Goal: Task Accomplishment & Management: Use online tool/utility

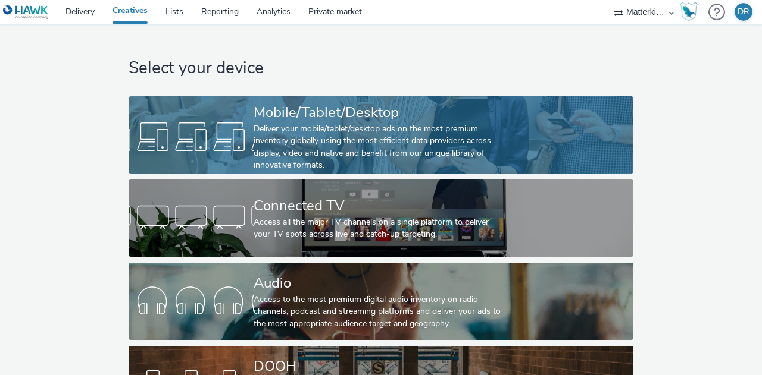
click at [195, 116] on link "Mobile/Tablet/Desktop Deliver your mobile/tablet/desktop ads on the most premiu…" at bounding box center [381, 134] width 505 height 77
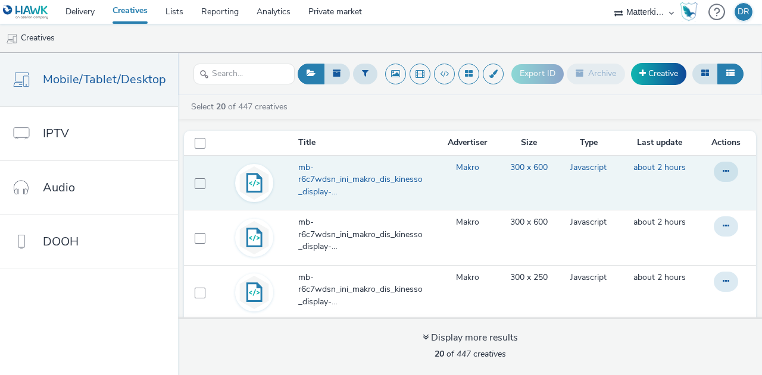
click at [299, 177] on span "mb-r6c7wdsn_ini_makro_dis_kinesso_display-do_perf_hrc_300x600_herfst-rodewijn_t…" at bounding box center [364, 180] width 132 height 36
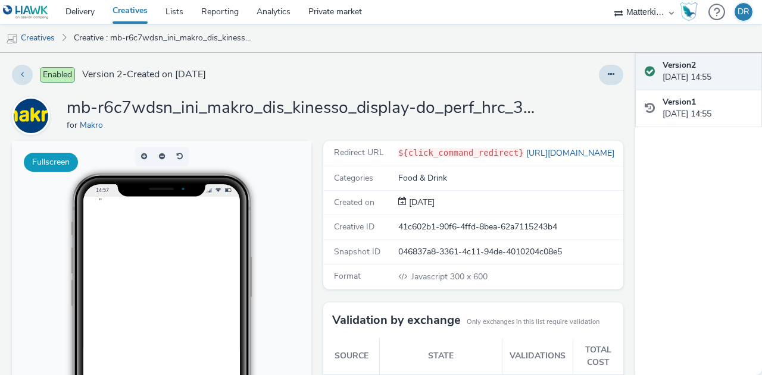
click at [51, 162] on button "Fullscreen" at bounding box center [51, 162] width 54 height 19
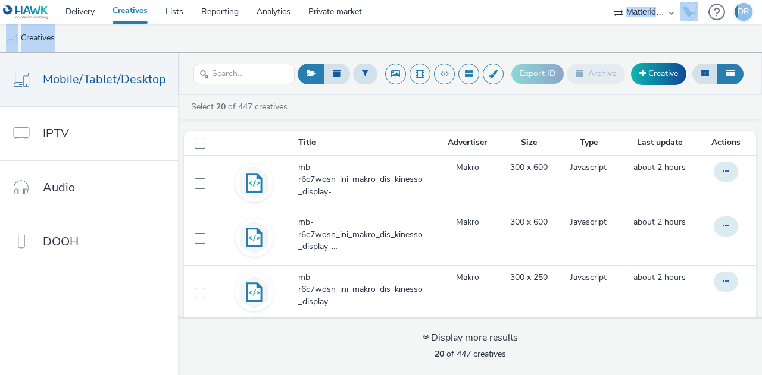
drag, startPoint x: 570, startPoint y: -17, endPoint x: 567, endPoint y: -46, distance: 28.7
click at [567, 0] on html "Delivery Creatives Lists Reporting Analytics Private market Matterkind NL DR Cr…" at bounding box center [381, 187] width 762 height 375
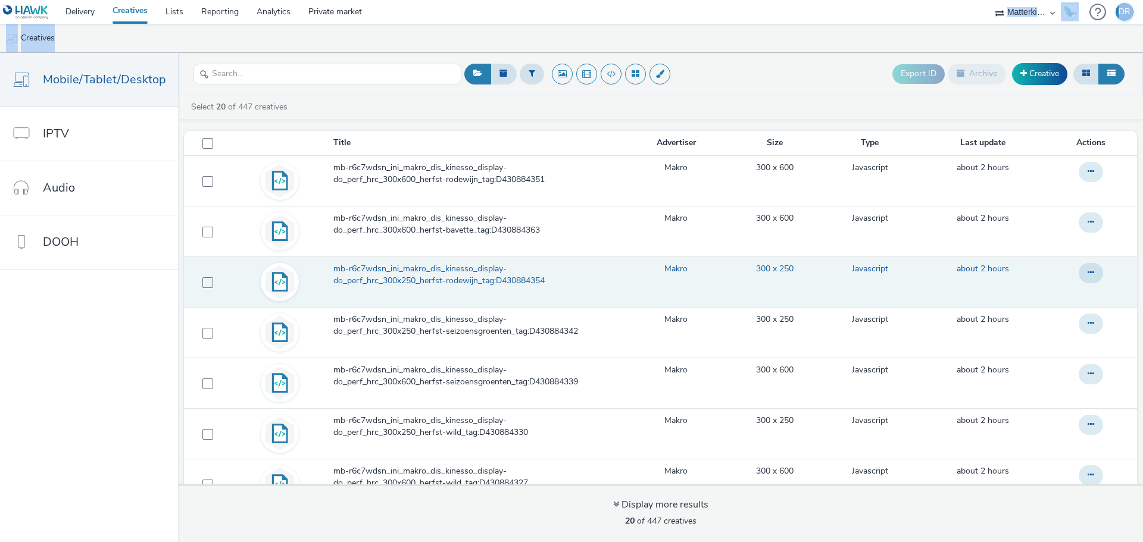
click at [470, 277] on span "mb-r6c7wdsn_ini_makro_dis_kinesso_display-do_perf_hrc_300x250_herfst-rodewijn_t…" at bounding box center [476, 275] width 287 height 24
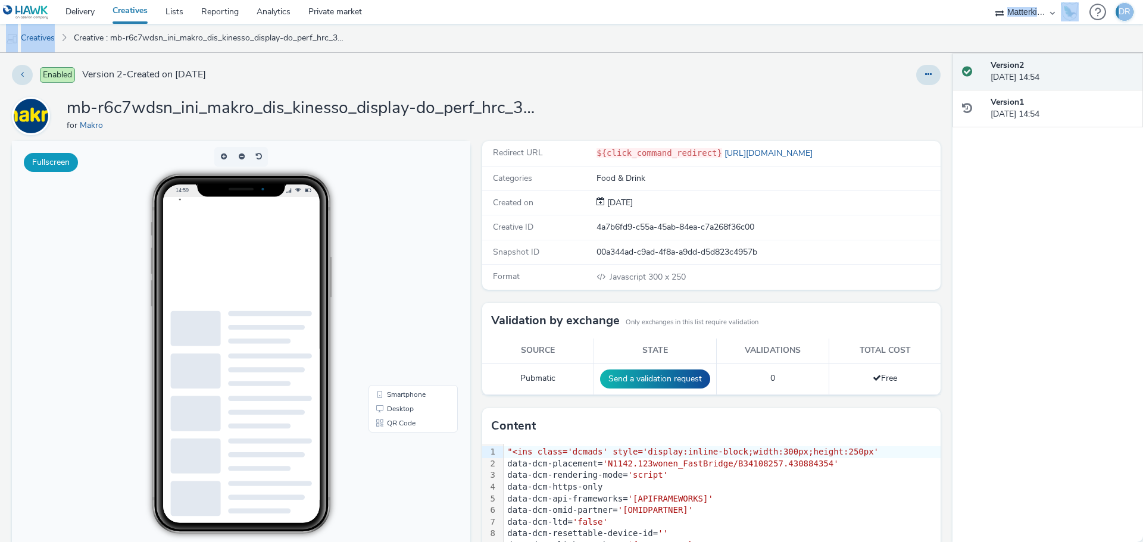
click at [46, 158] on button "Fullscreen" at bounding box center [51, 162] width 54 height 19
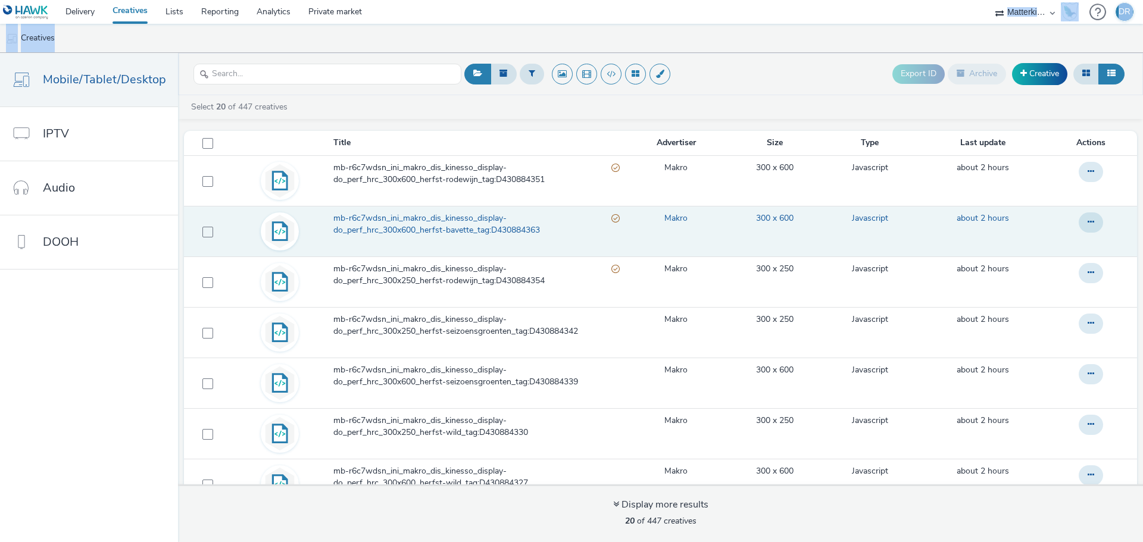
click at [485, 225] on span "mb-r6c7wdsn_ini_makro_dis_kinesso_display-do_perf_hrc_300x600_herfst-bavette_ta…" at bounding box center [472, 224] width 278 height 24
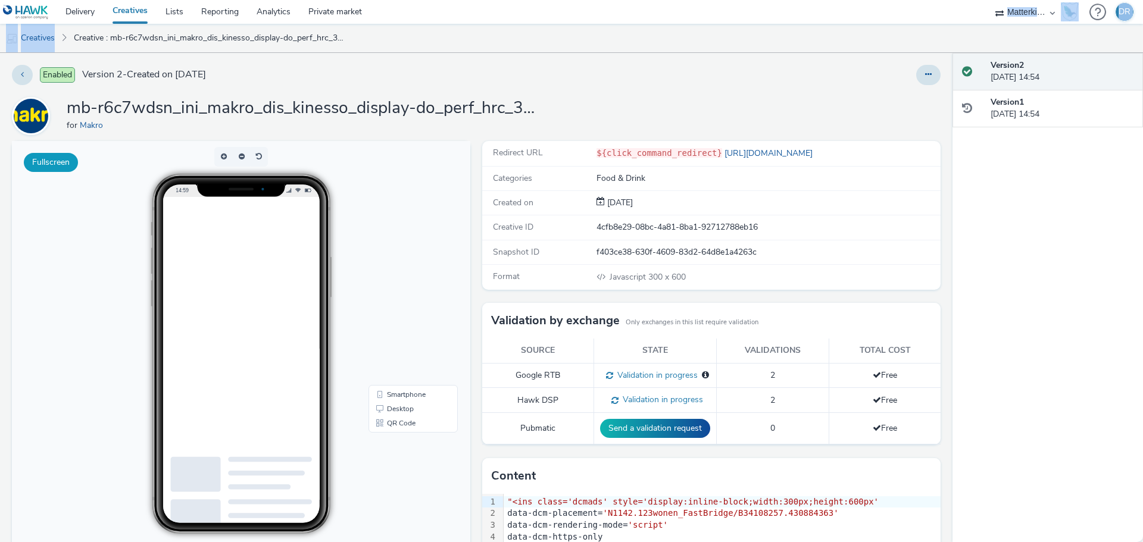
click at [44, 167] on button "Fullscreen" at bounding box center [51, 162] width 54 height 19
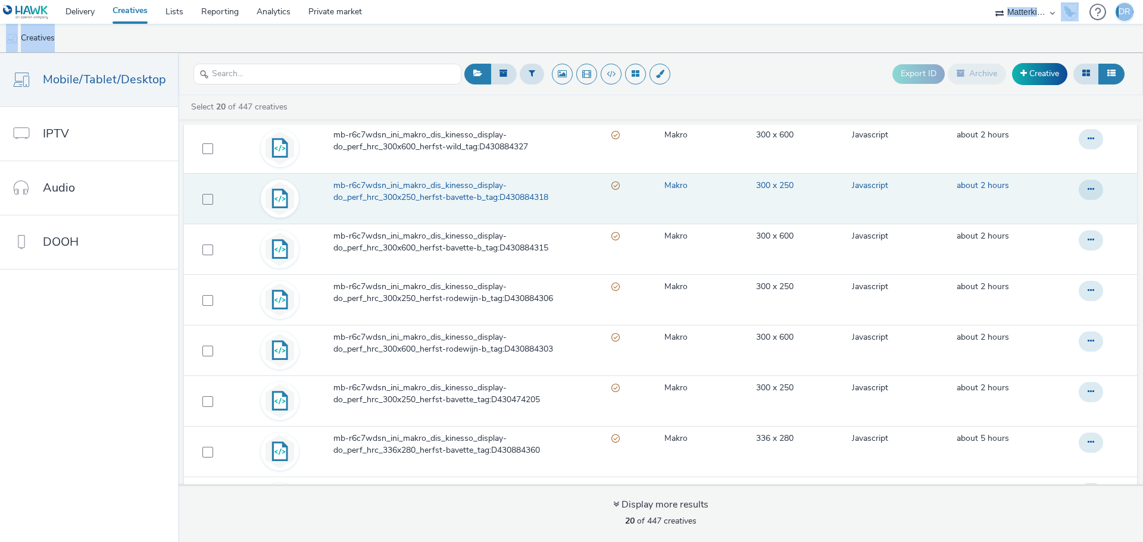
scroll to position [357, 0]
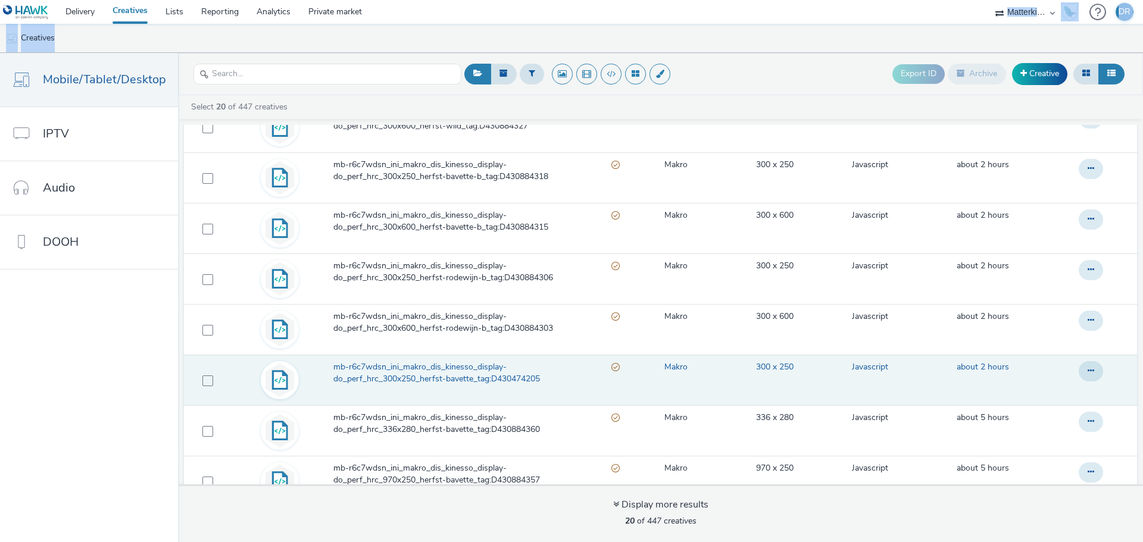
click at [482, 375] on span "mb-r6c7wdsn_ini_makro_dis_kinesso_display-do_perf_hrc_300x250_herfst-bavette_ta…" at bounding box center [472, 373] width 278 height 24
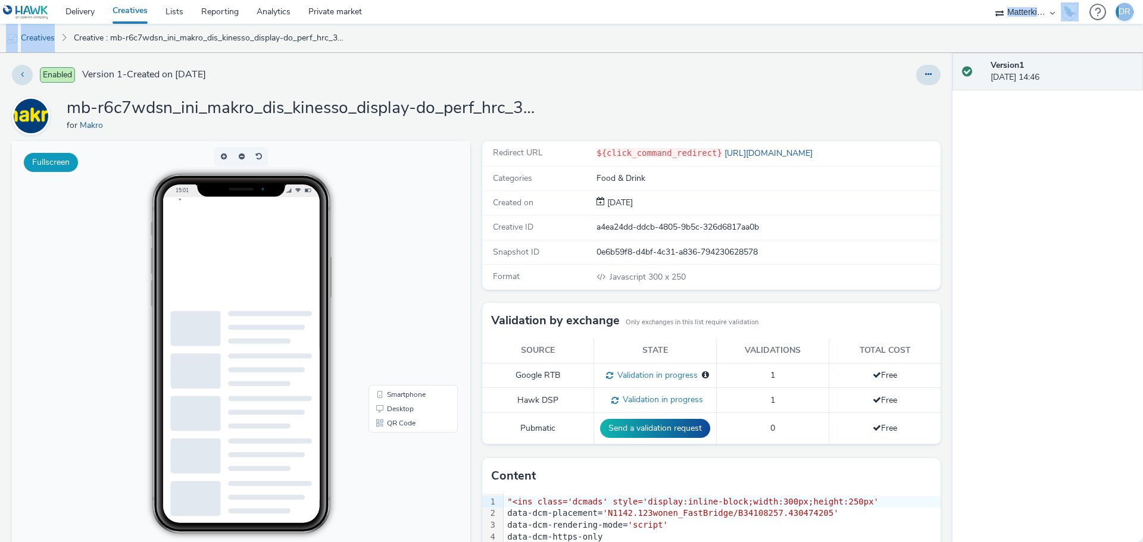
click at [57, 167] on button "Fullscreen" at bounding box center [51, 162] width 54 height 19
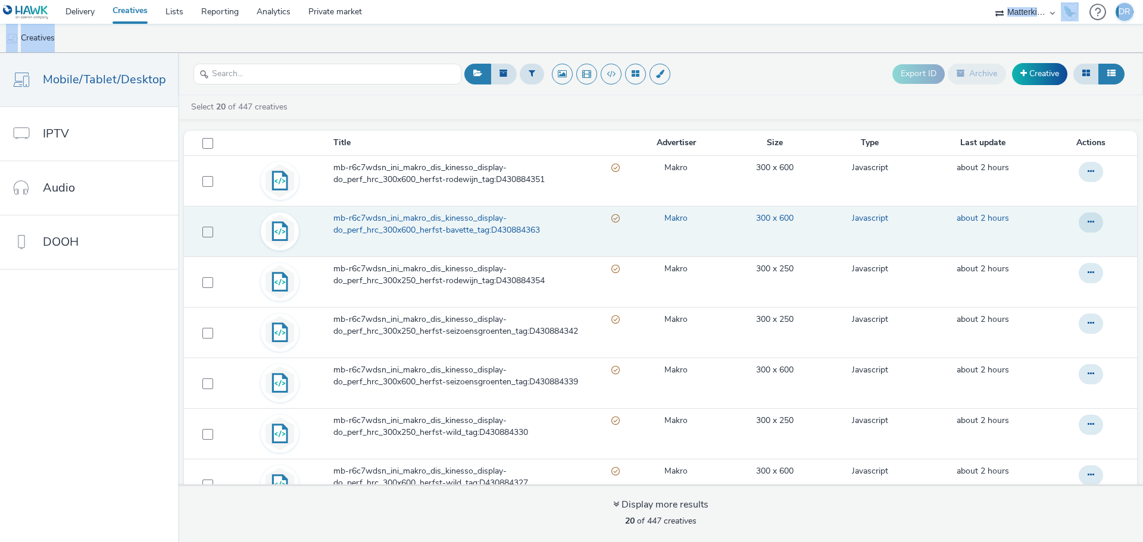
scroll to position [60, 0]
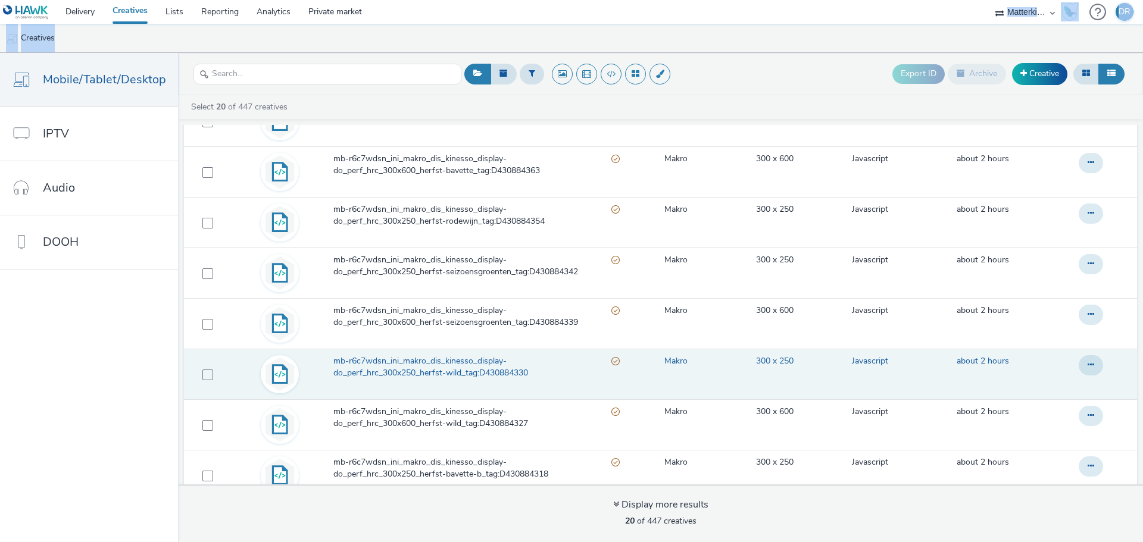
click at [495, 370] on span "mb-r6c7wdsn_ini_makro_dis_kinesso_display-do_perf_hrc_300x250_herfst-wild_tag:D…" at bounding box center [472, 367] width 278 height 24
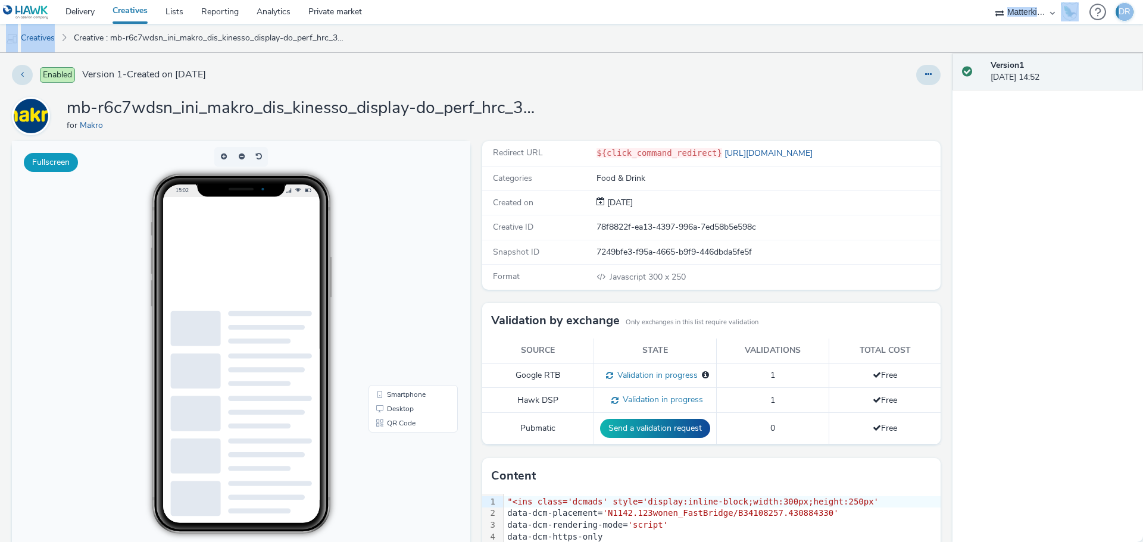
click at [52, 165] on button "Fullscreen" at bounding box center [51, 162] width 54 height 19
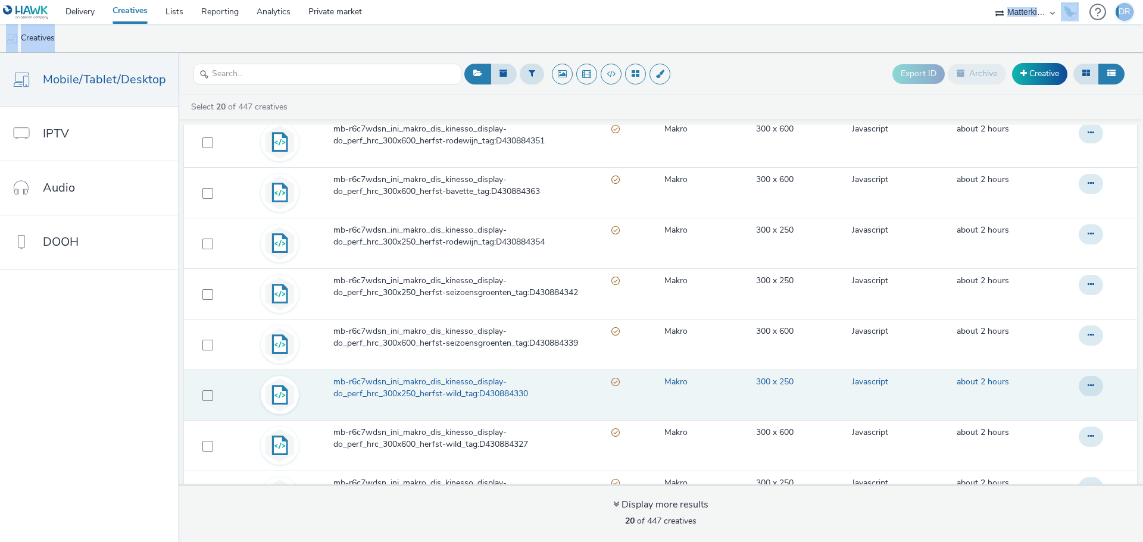
scroll to position [60, 0]
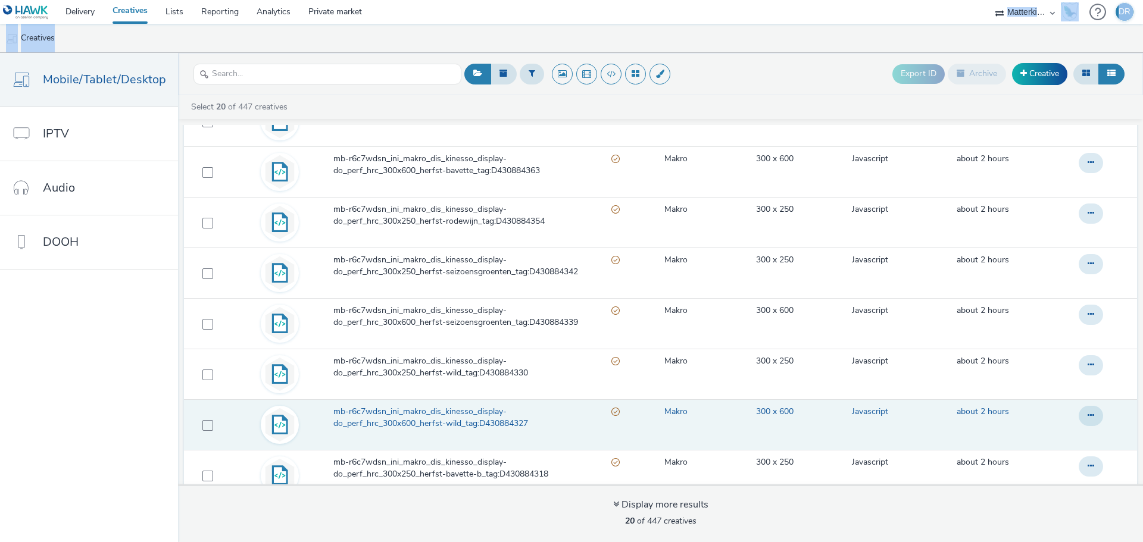
click at [497, 375] on span "mb-r6c7wdsn_ini_makro_dis_kinesso_display-do_perf_hrc_300x600_herfst-wild_tag:D…" at bounding box center [472, 418] width 278 height 24
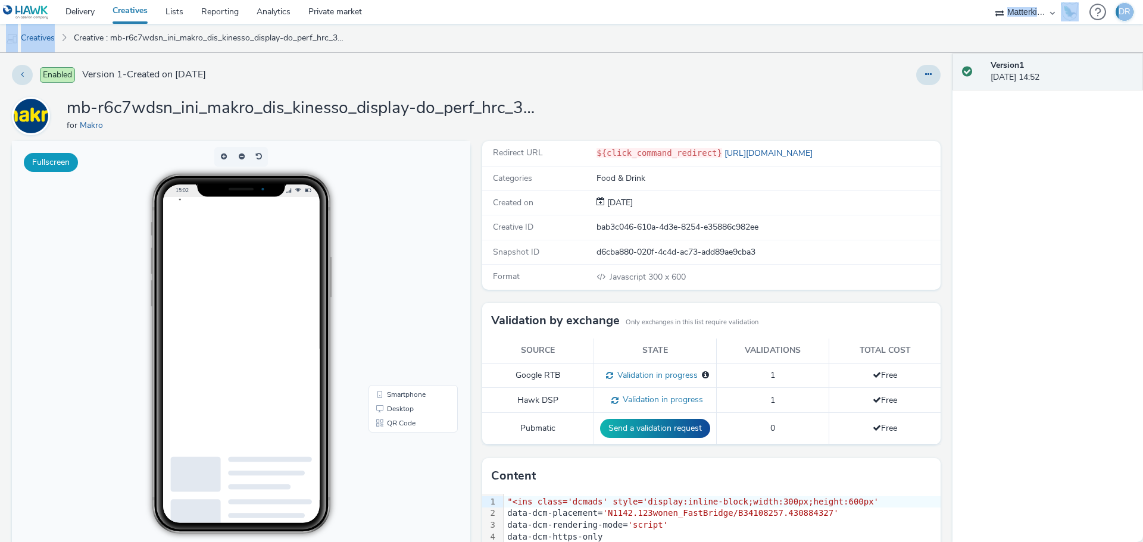
click at [71, 164] on button "Fullscreen" at bounding box center [51, 162] width 54 height 19
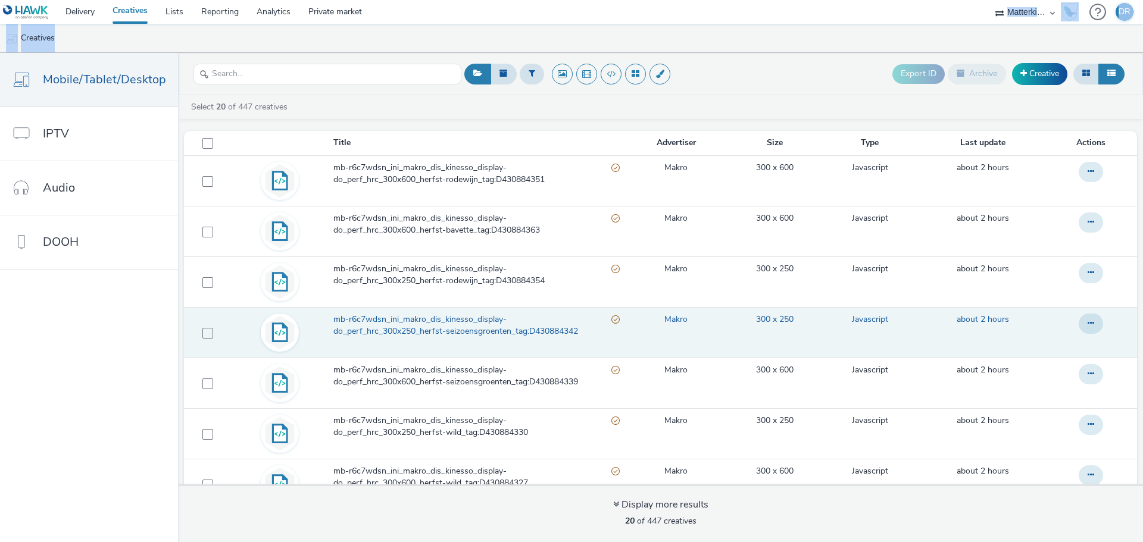
click at [500, 332] on span "mb-r6c7wdsn_ini_makro_dis_kinesso_display-do_perf_hrc_300x250_herfst-seizoensgr…" at bounding box center [472, 326] width 278 height 24
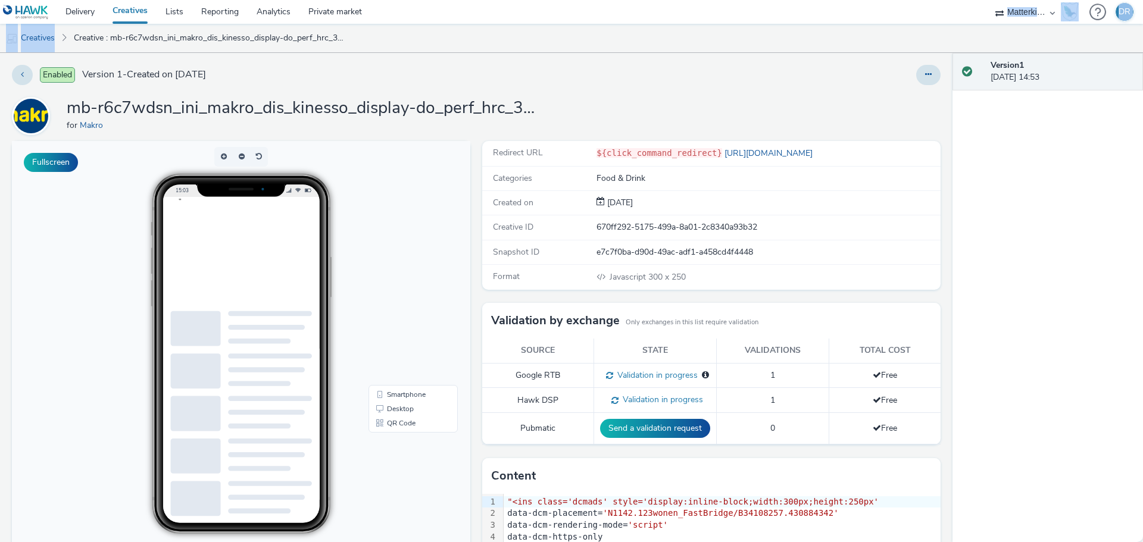
click at [37, 161] on button "Fullscreen" at bounding box center [51, 162] width 54 height 19
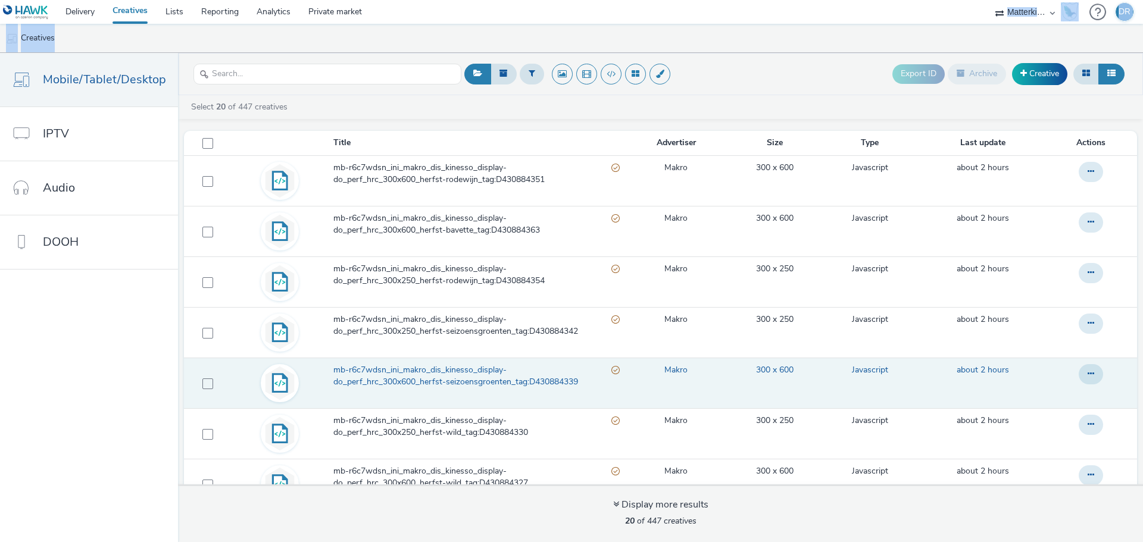
click at [488, 375] on span "mb-r6c7wdsn_ini_makro_dis_kinesso_display-do_perf_hrc_300x600_herfst-seizoensgr…" at bounding box center [472, 376] width 278 height 24
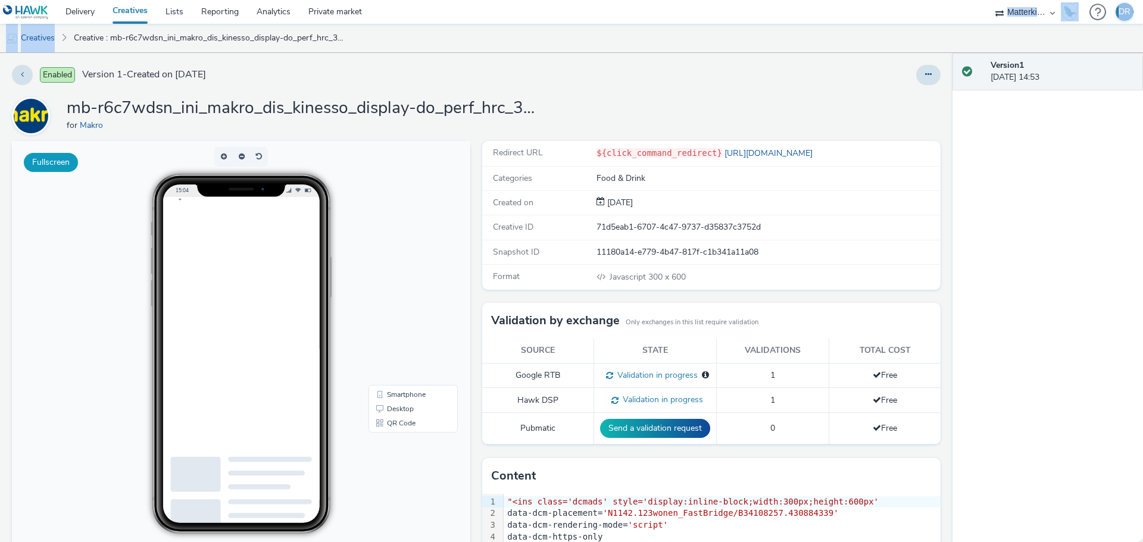
click at [46, 170] on button "Fullscreen" at bounding box center [51, 162] width 54 height 19
